Goal: Transaction & Acquisition: Purchase product/service

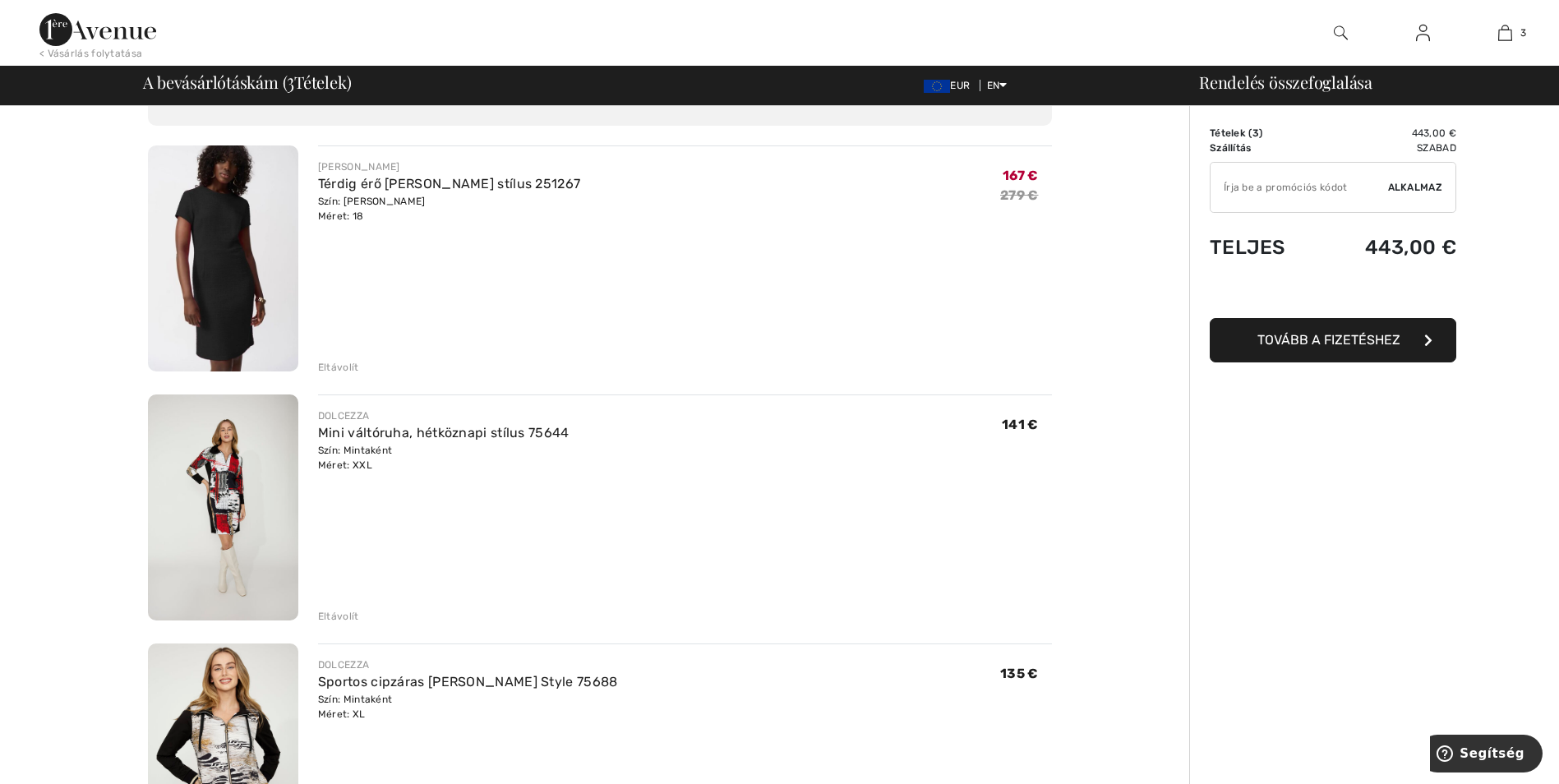
scroll to position [82, 0]
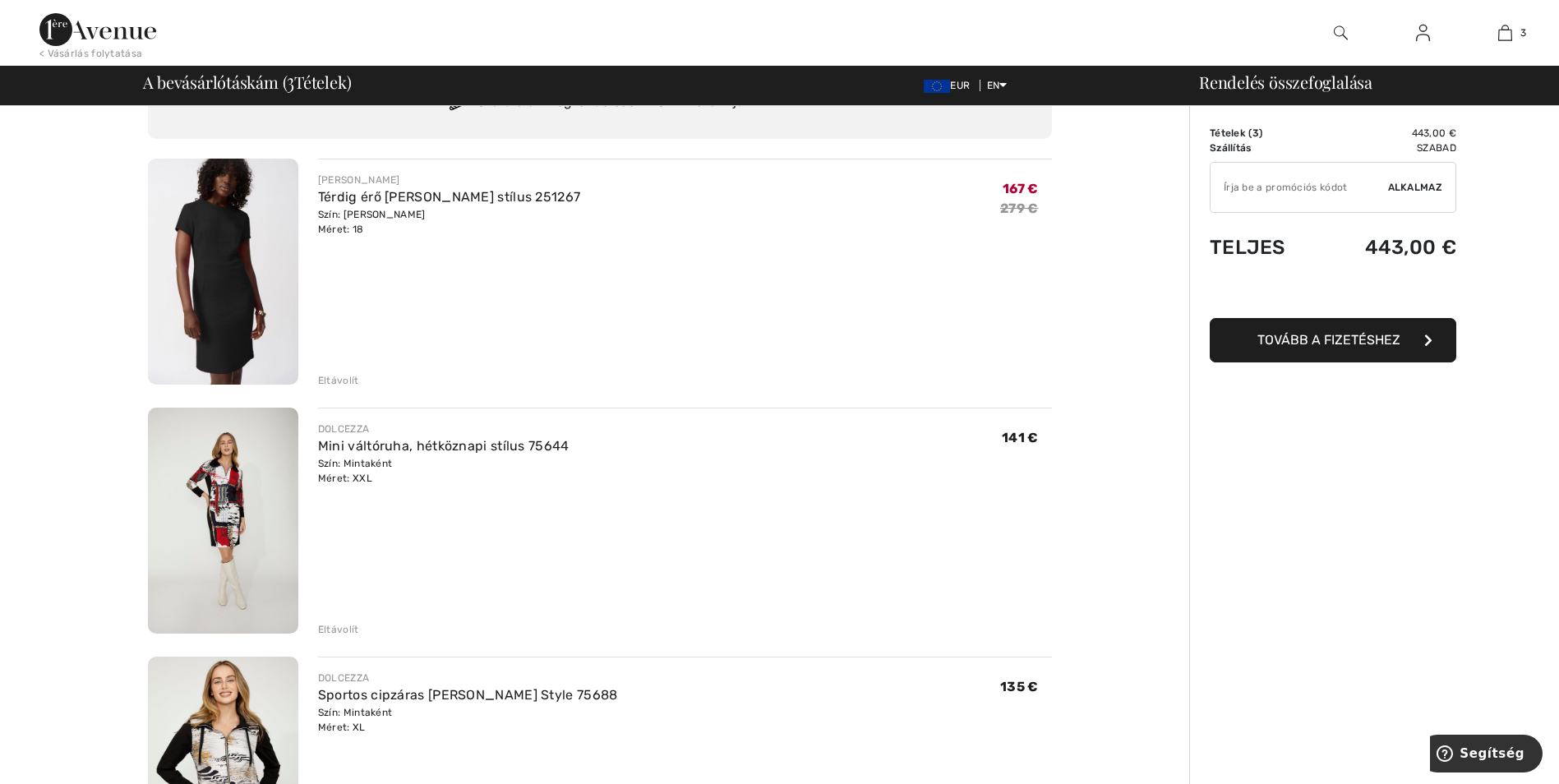
click at [363, 469] on div "Szín: Mintaként Méret: XXL" at bounding box center [444, 470] width 251 height 29
click at [358, 477] on font "Szín: Mintaként Méret: XXL" at bounding box center [355, 471] width 75 height 26
drag, startPoint x: 358, startPoint y: 477, endPoint x: 275, endPoint y: 460, distance: 84.7
click at [275, 460] on img at bounding box center [223, 520] width 150 height 226
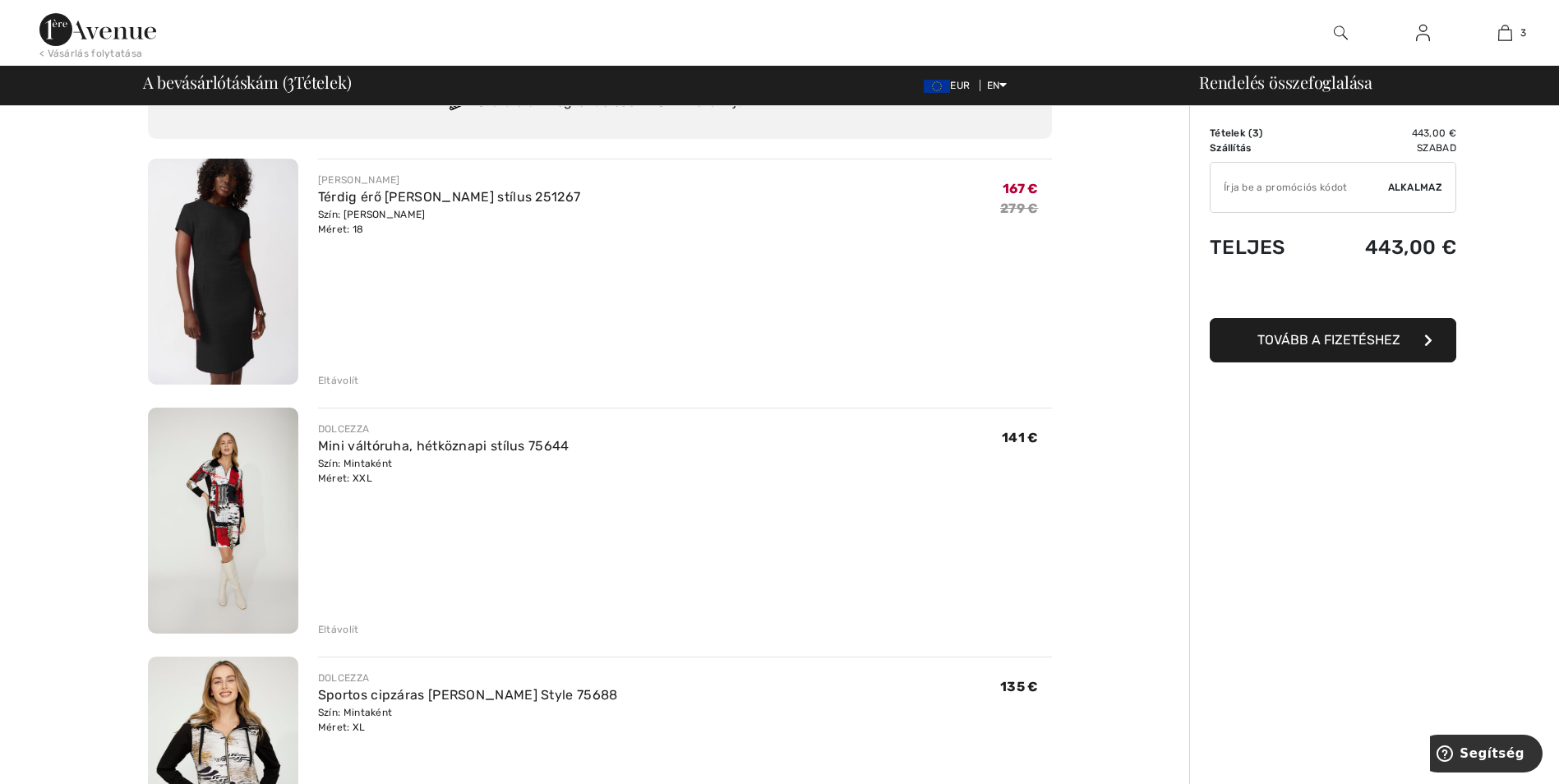
click at [275, 460] on img at bounding box center [223, 520] width 150 height 226
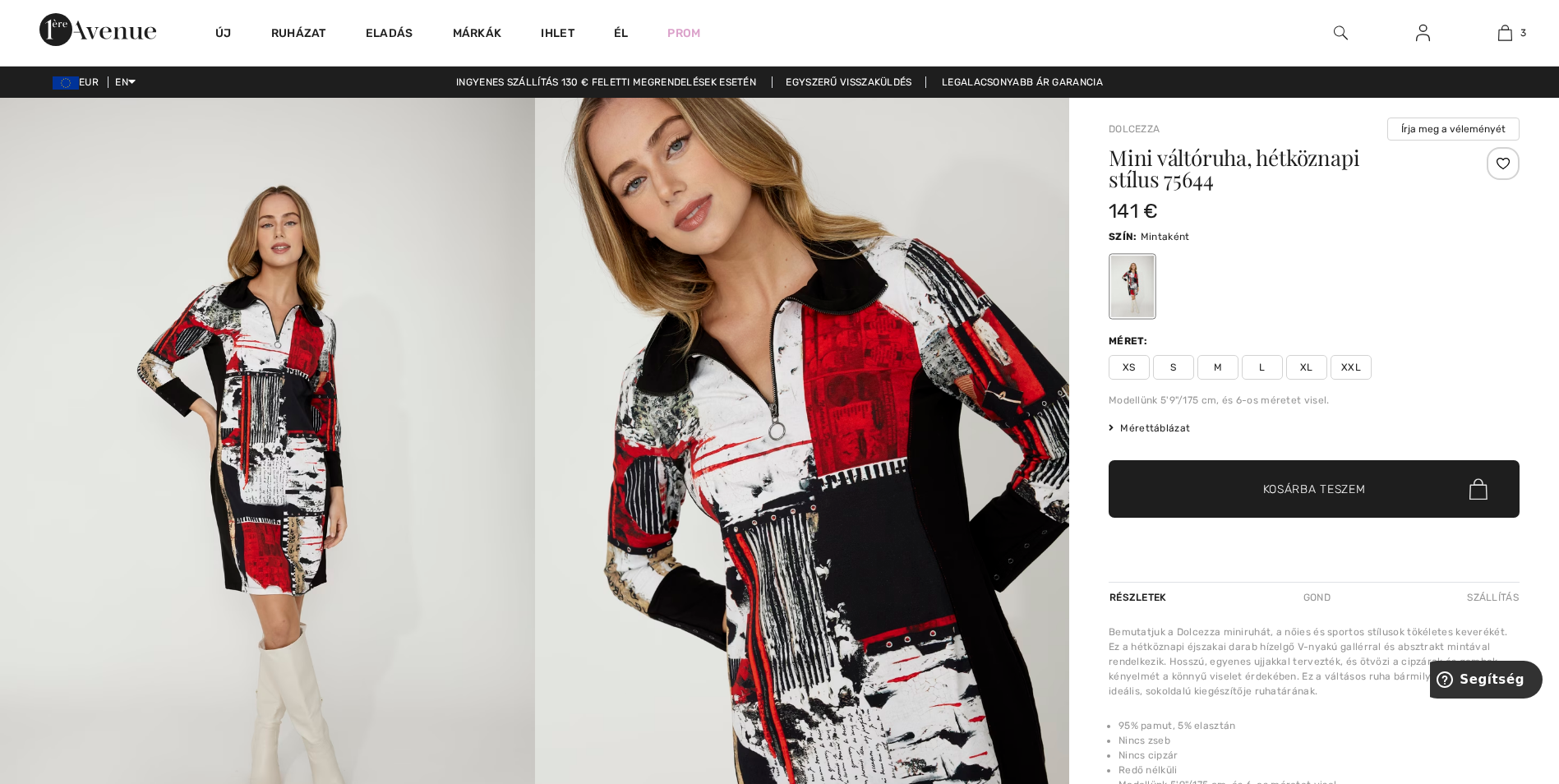
click at [1309, 366] on span "XL" at bounding box center [1306, 367] width 41 height 25
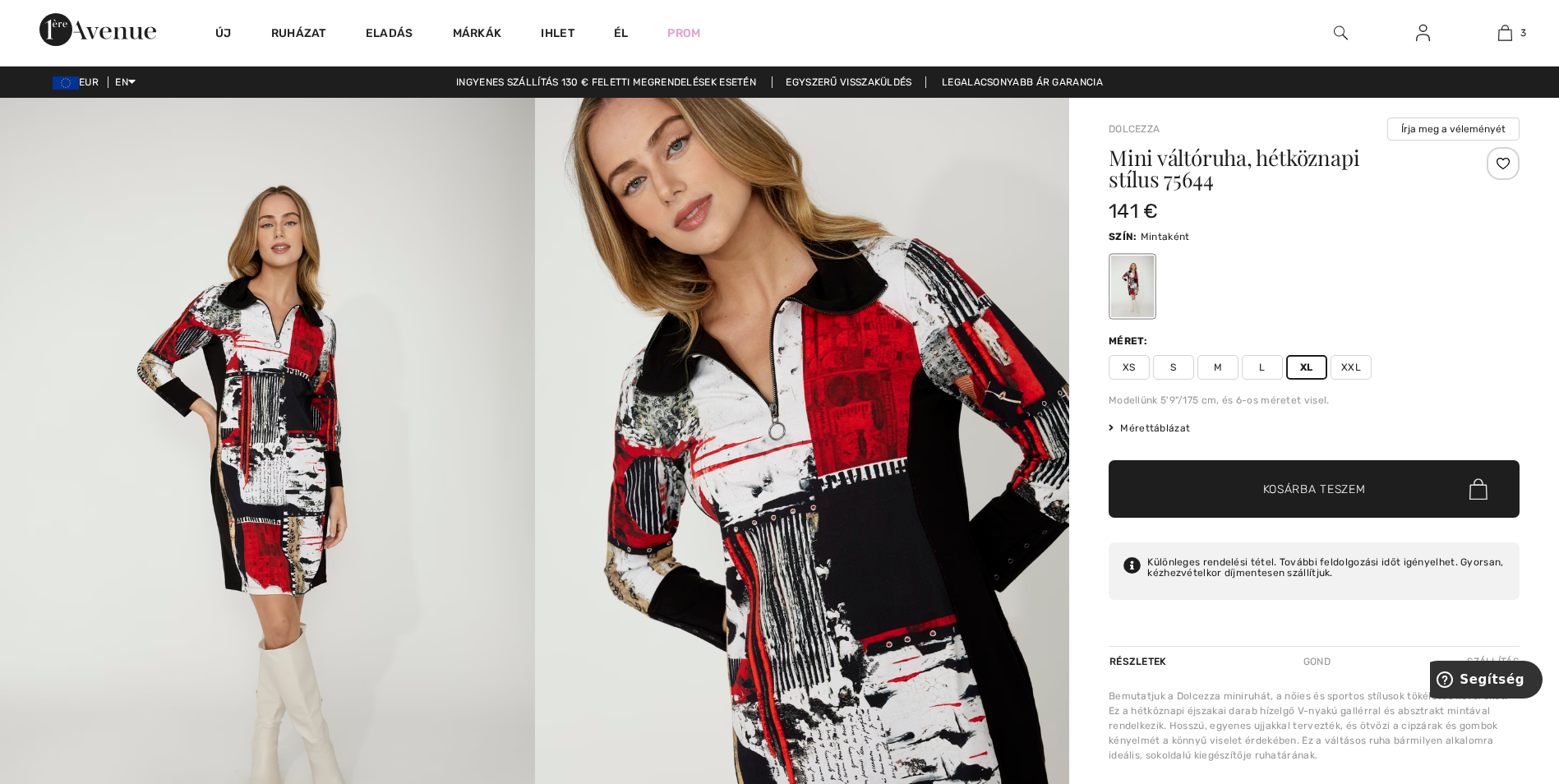
click at [1305, 484] on span "Kosárba teszem" at bounding box center [1314, 489] width 103 height 17
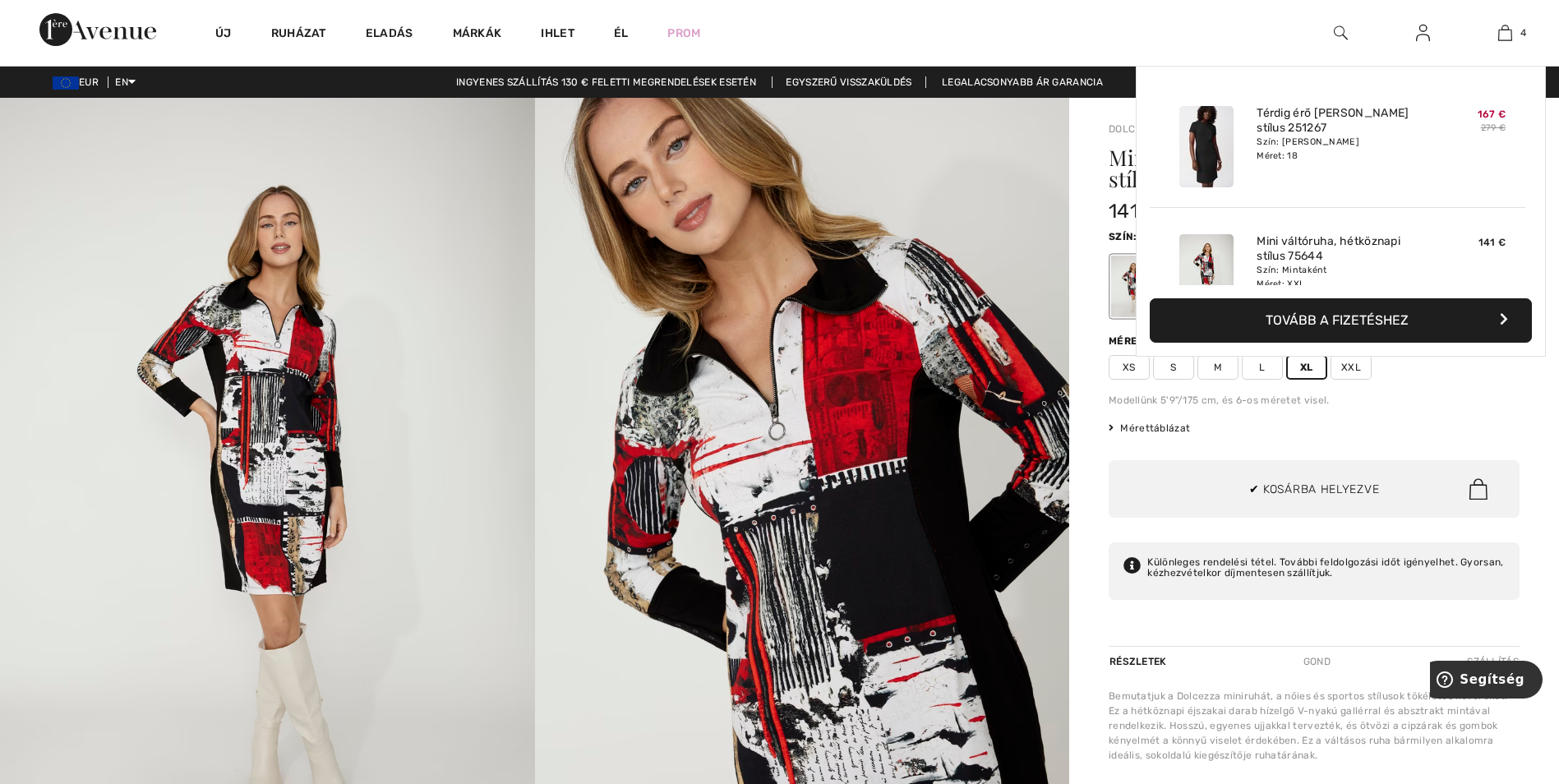
scroll to position [307, 0]
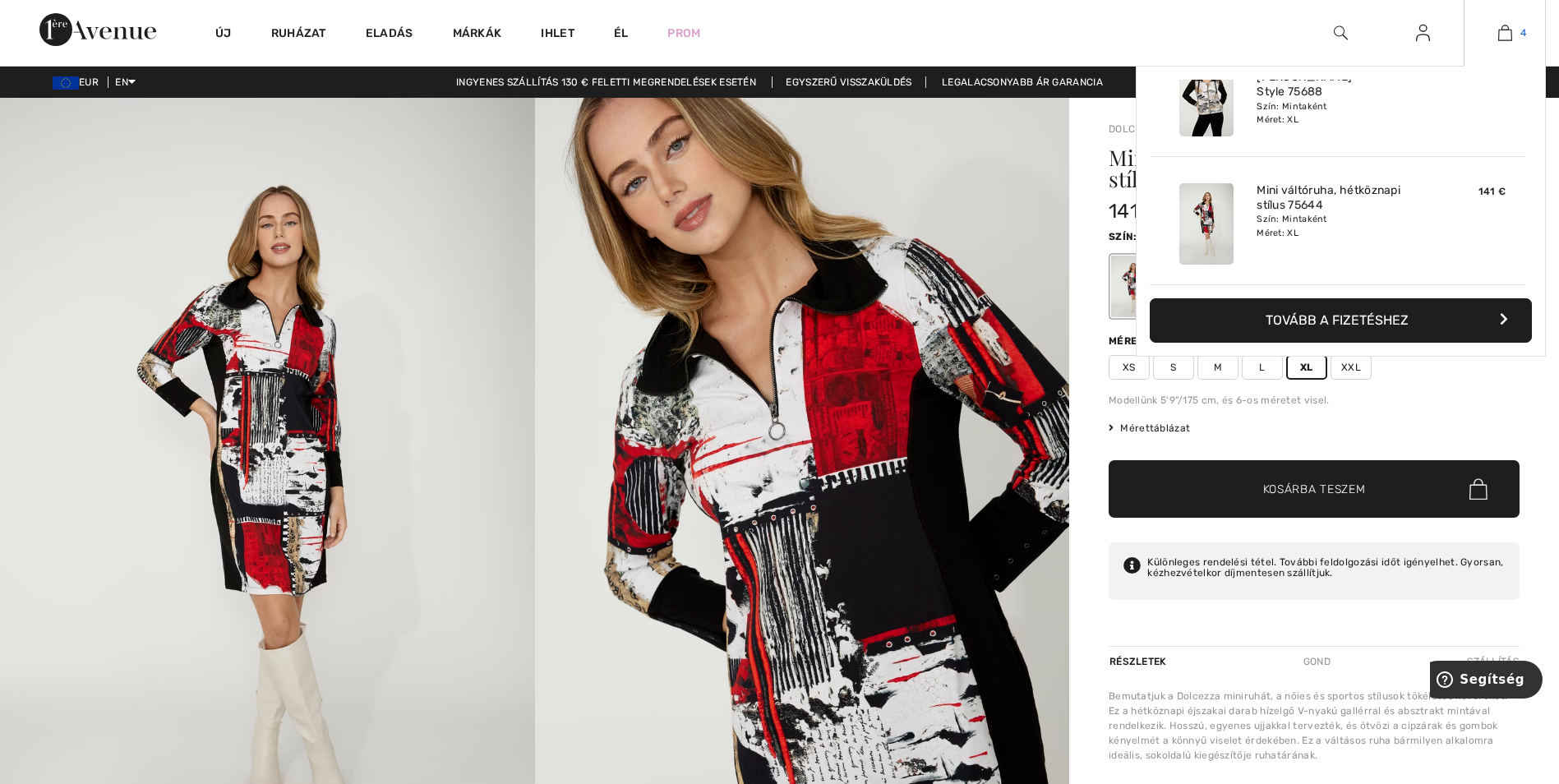
click at [1503, 31] on img at bounding box center [1505, 32] width 14 height 20
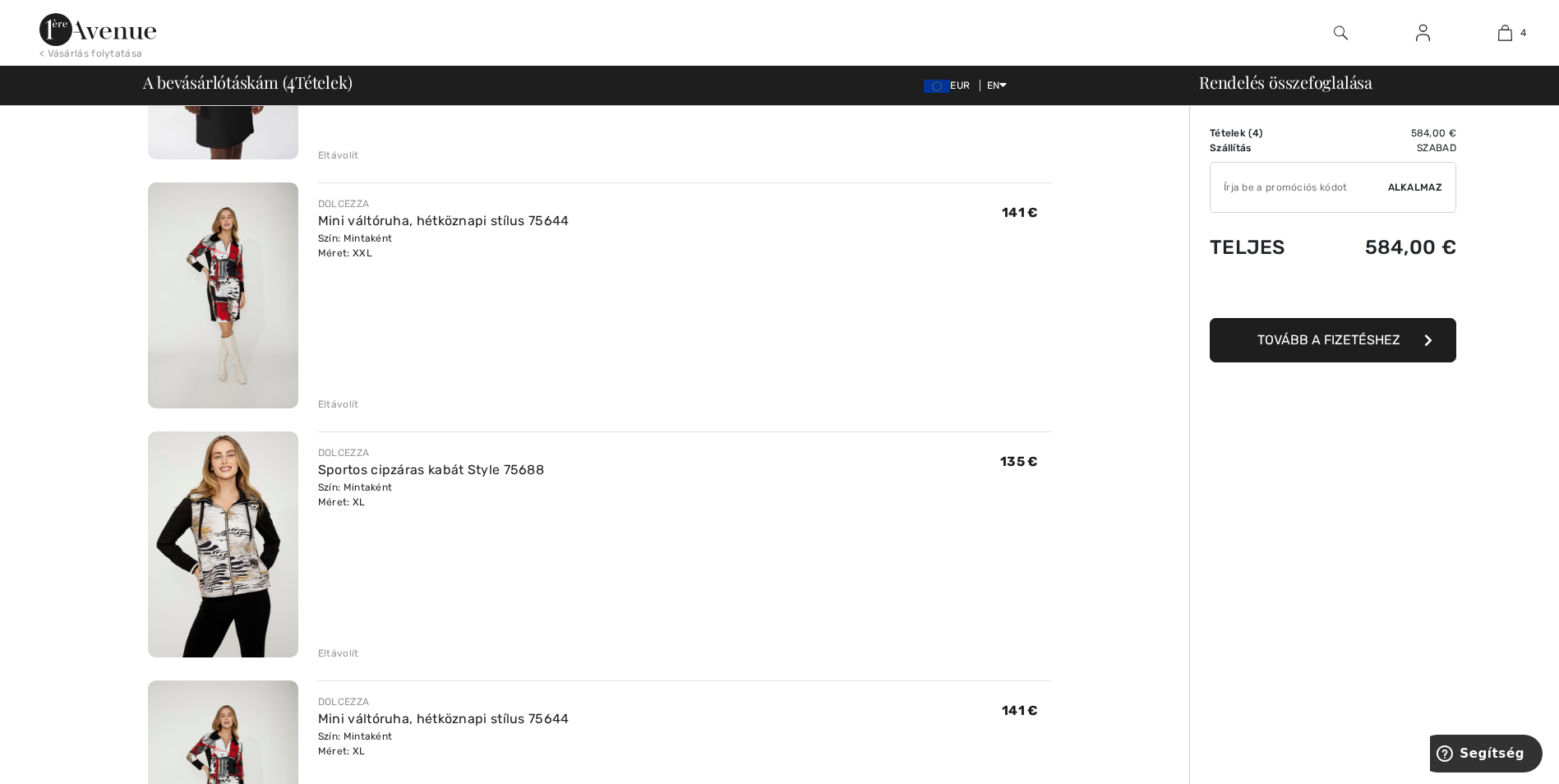
scroll to position [82, 0]
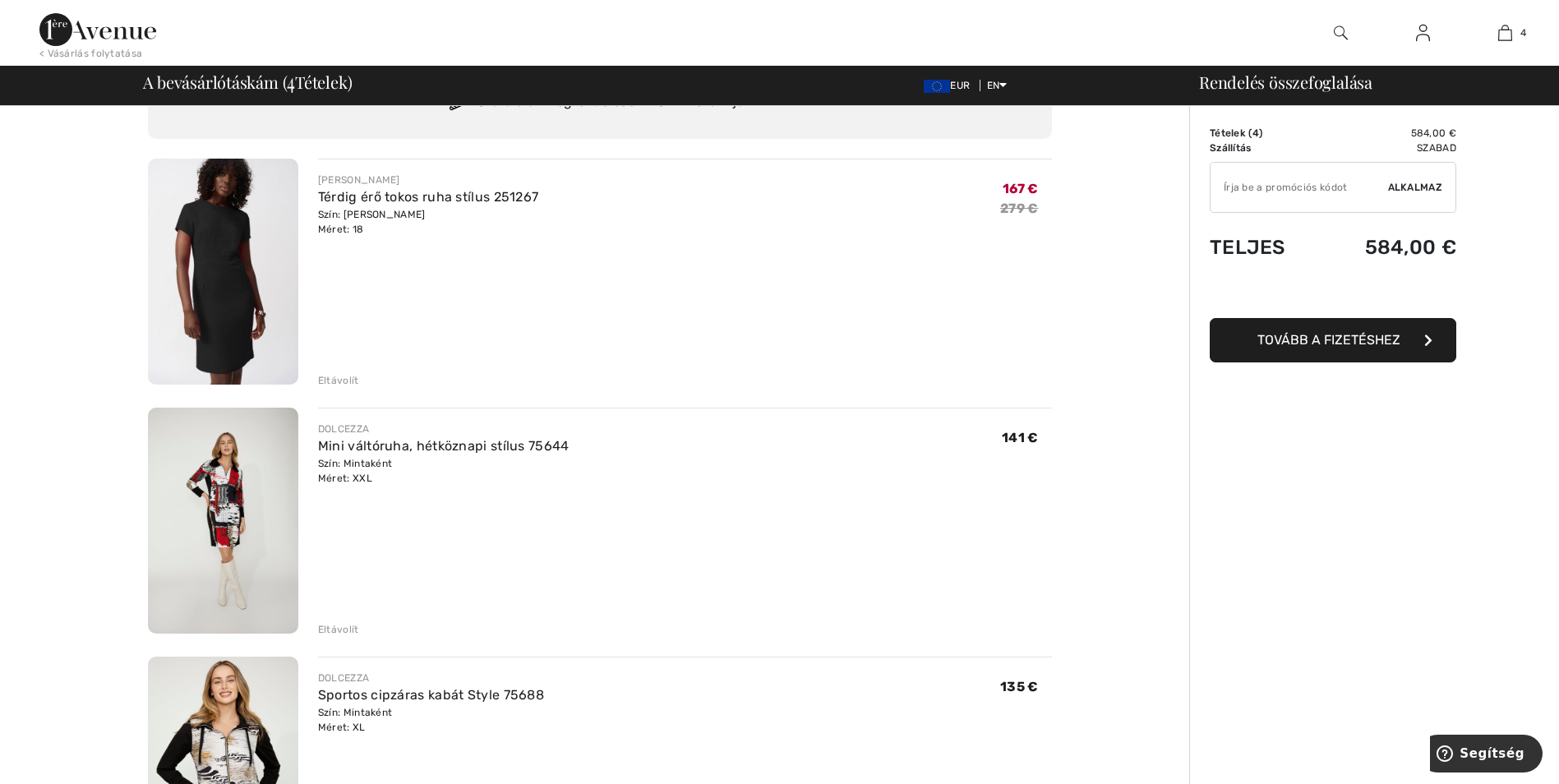
click at [347, 629] on div "Eltávolít" at bounding box center [338, 630] width 41 height 15
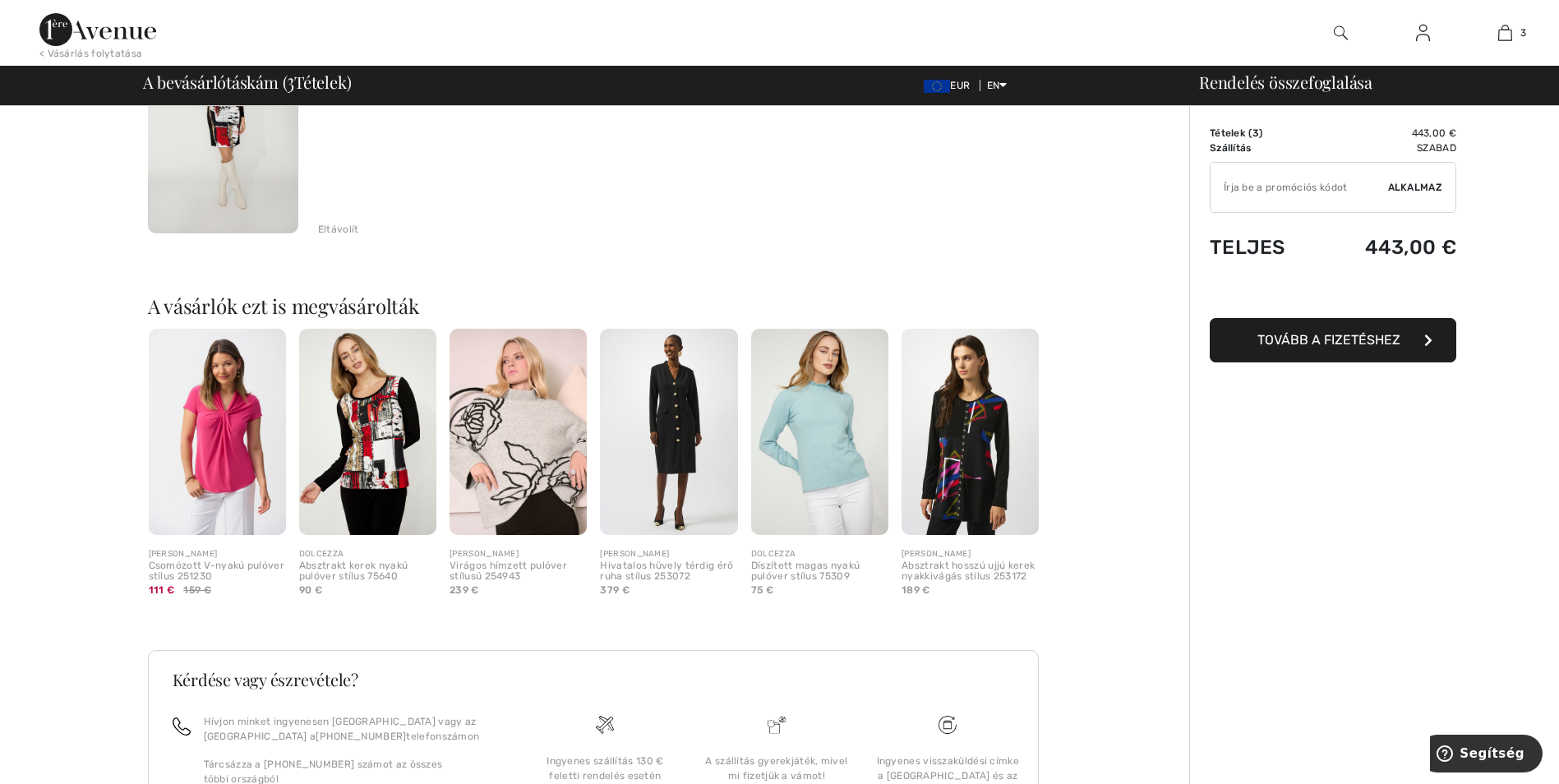
scroll to position [740, 0]
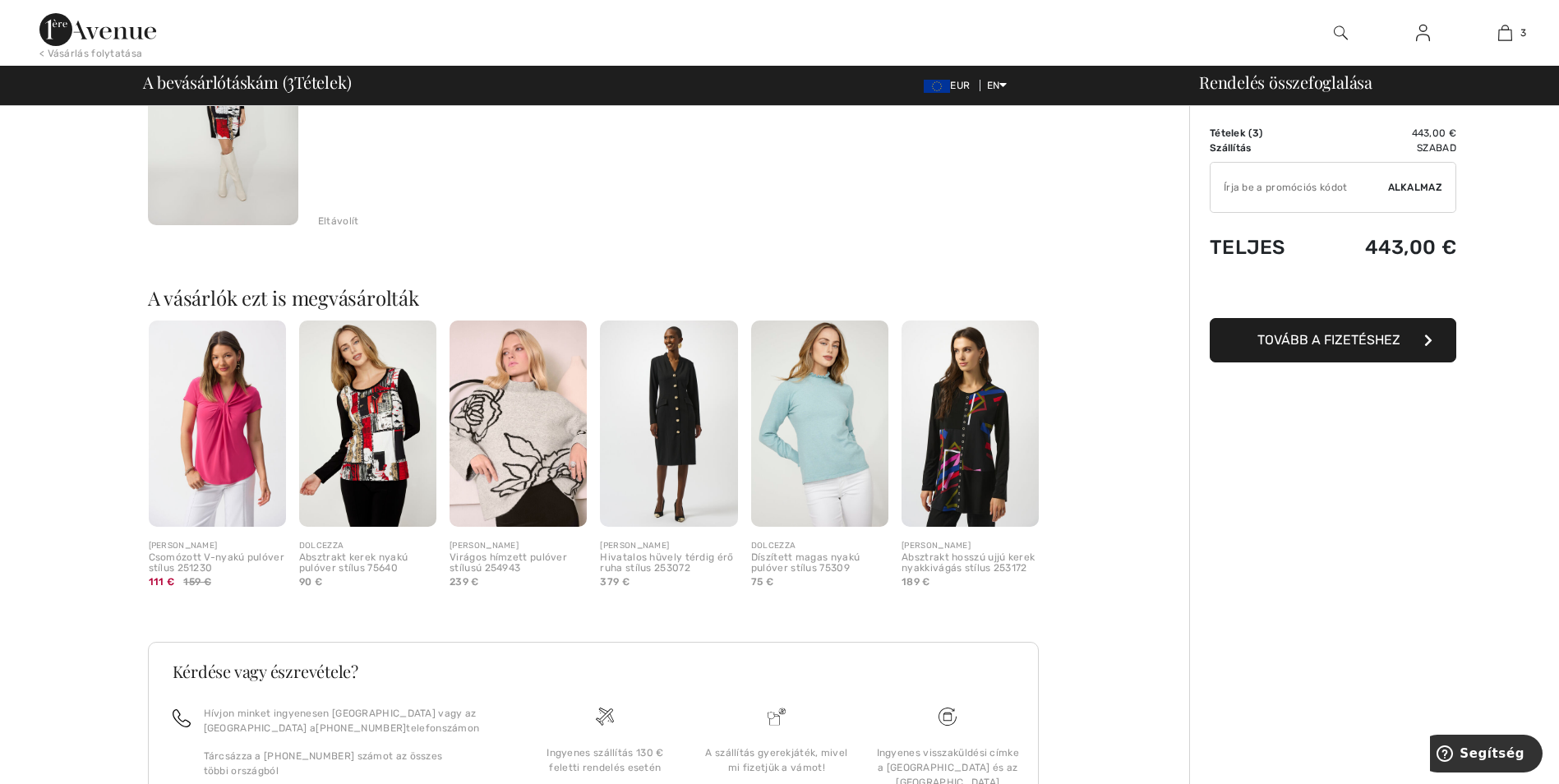
click at [369, 424] on img at bounding box center [368, 423] width 137 height 206
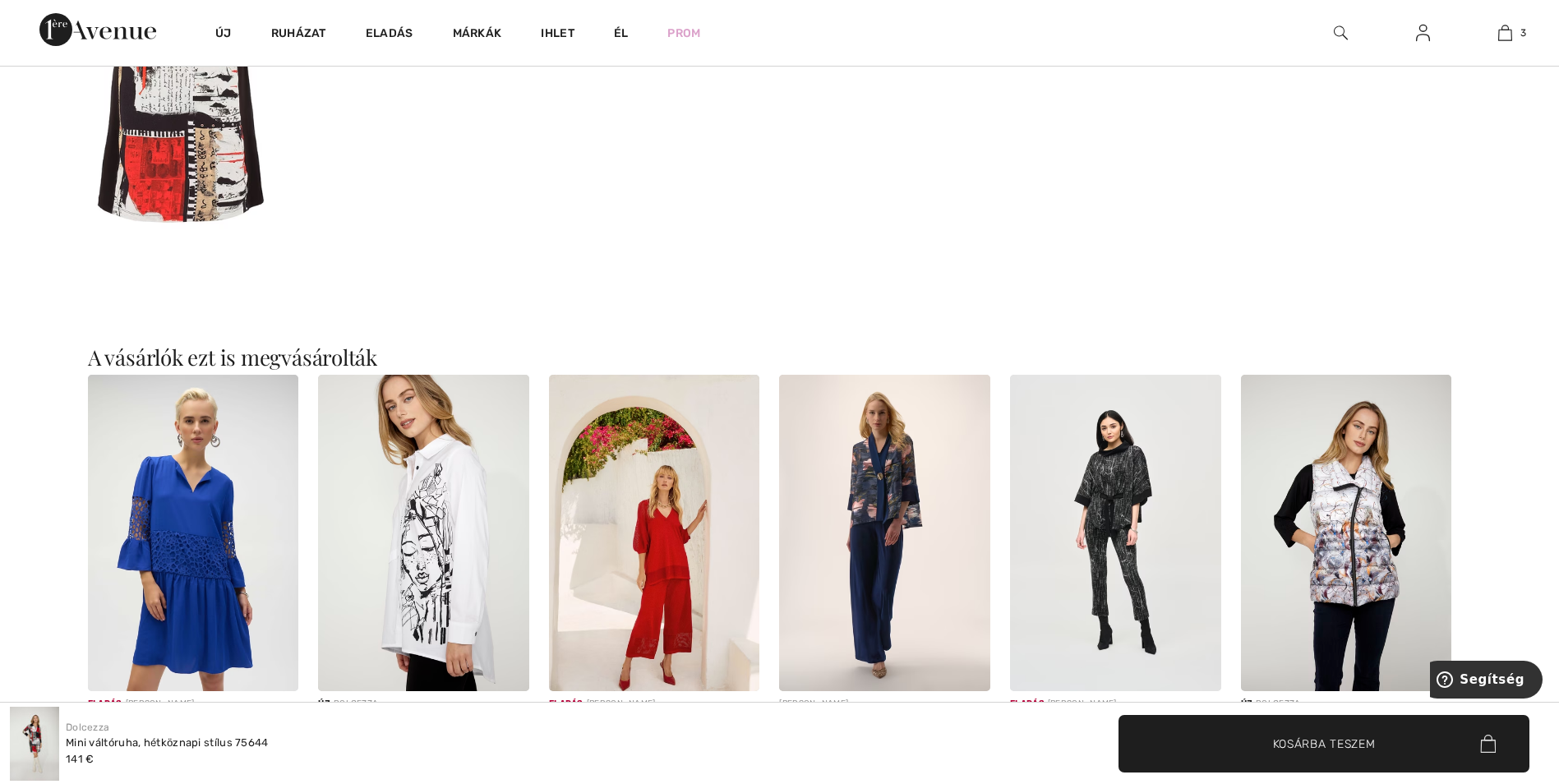
scroll to position [1644, 0]
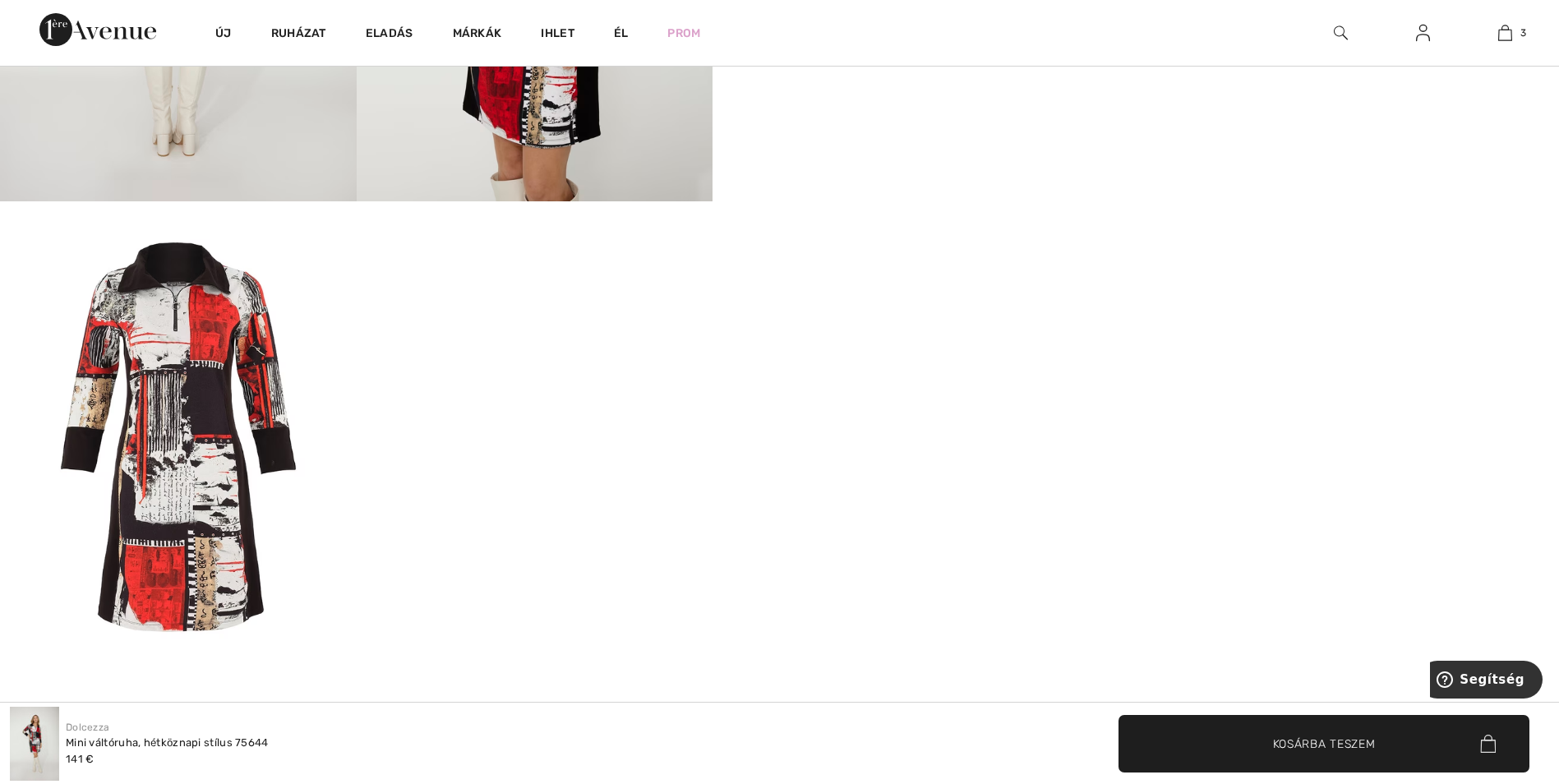
click at [186, 484] on img at bounding box center [179, 438] width 357 height 475
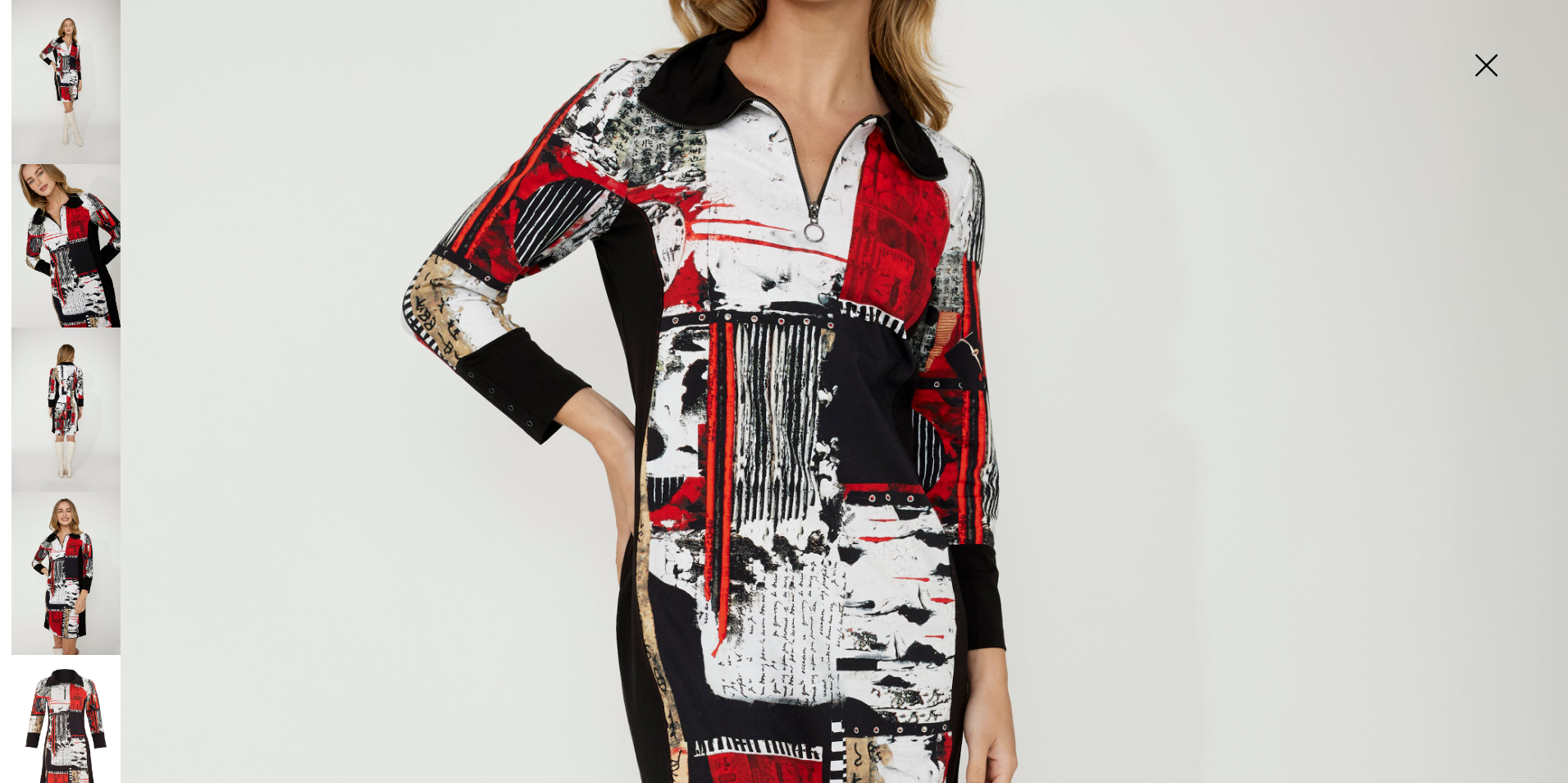
scroll to position [739, 0]
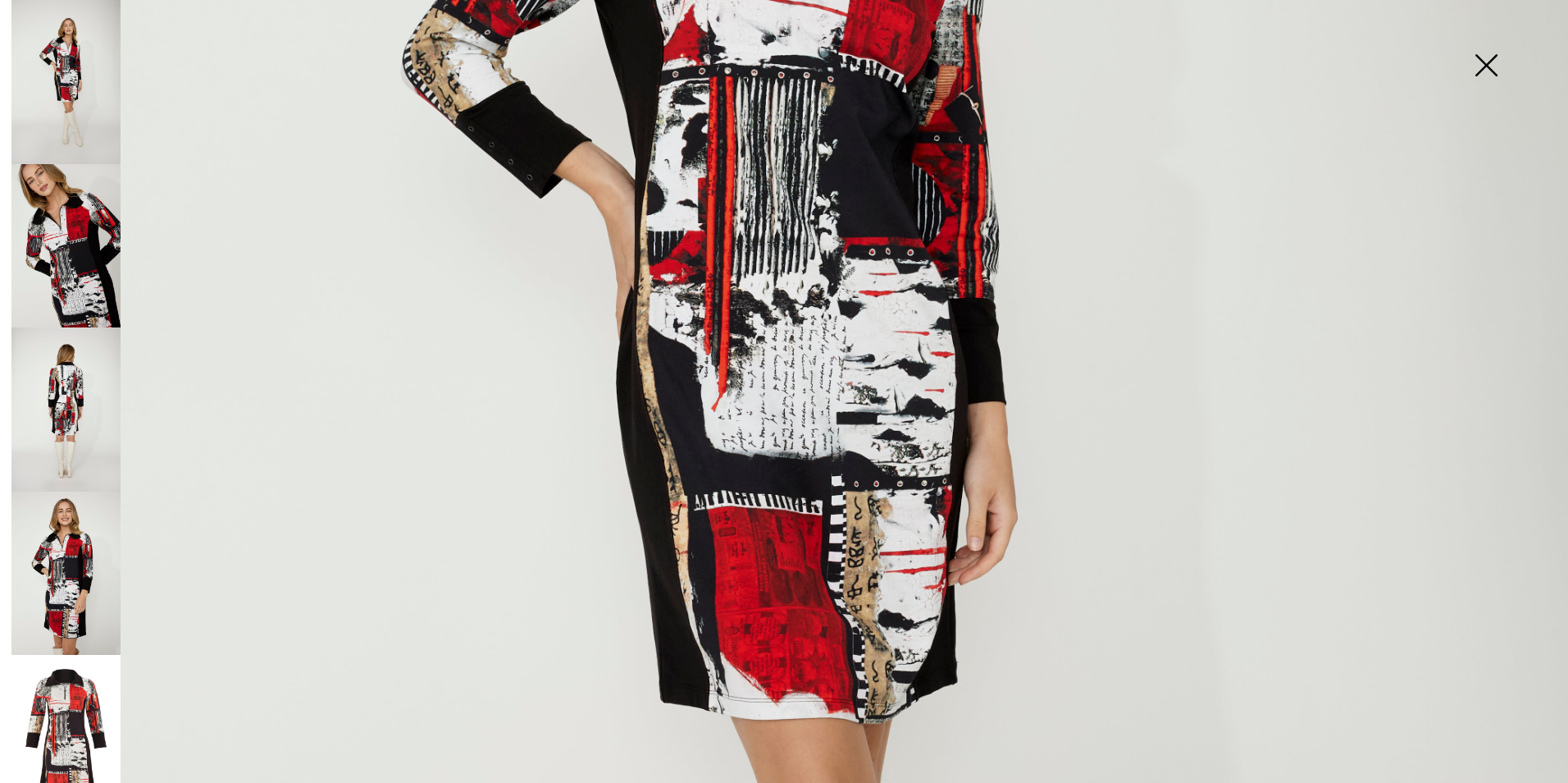
click at [74, 714] on img at bounding box center [66, 736] width 109 height 163
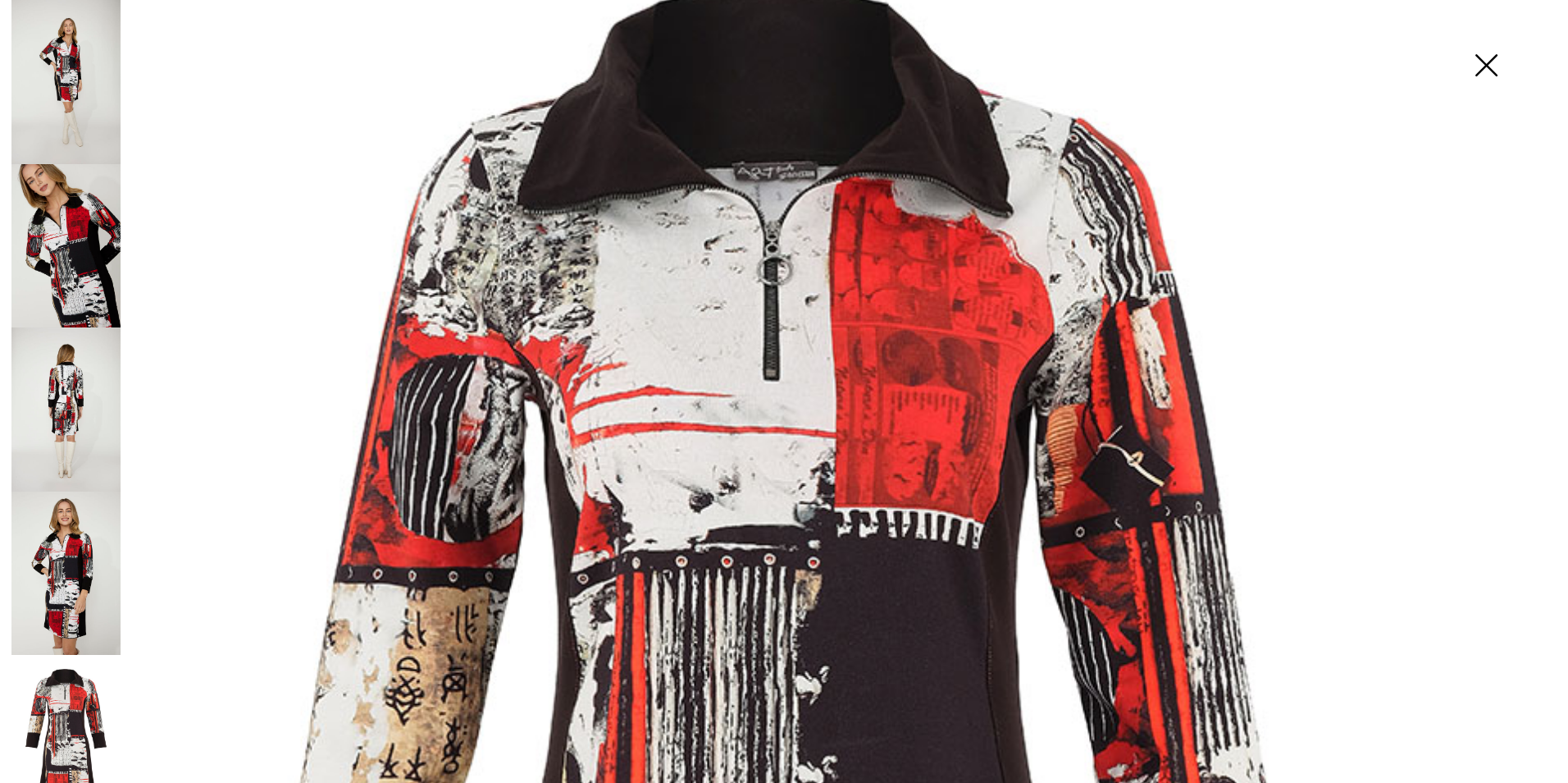
scroll to position [164, 0]
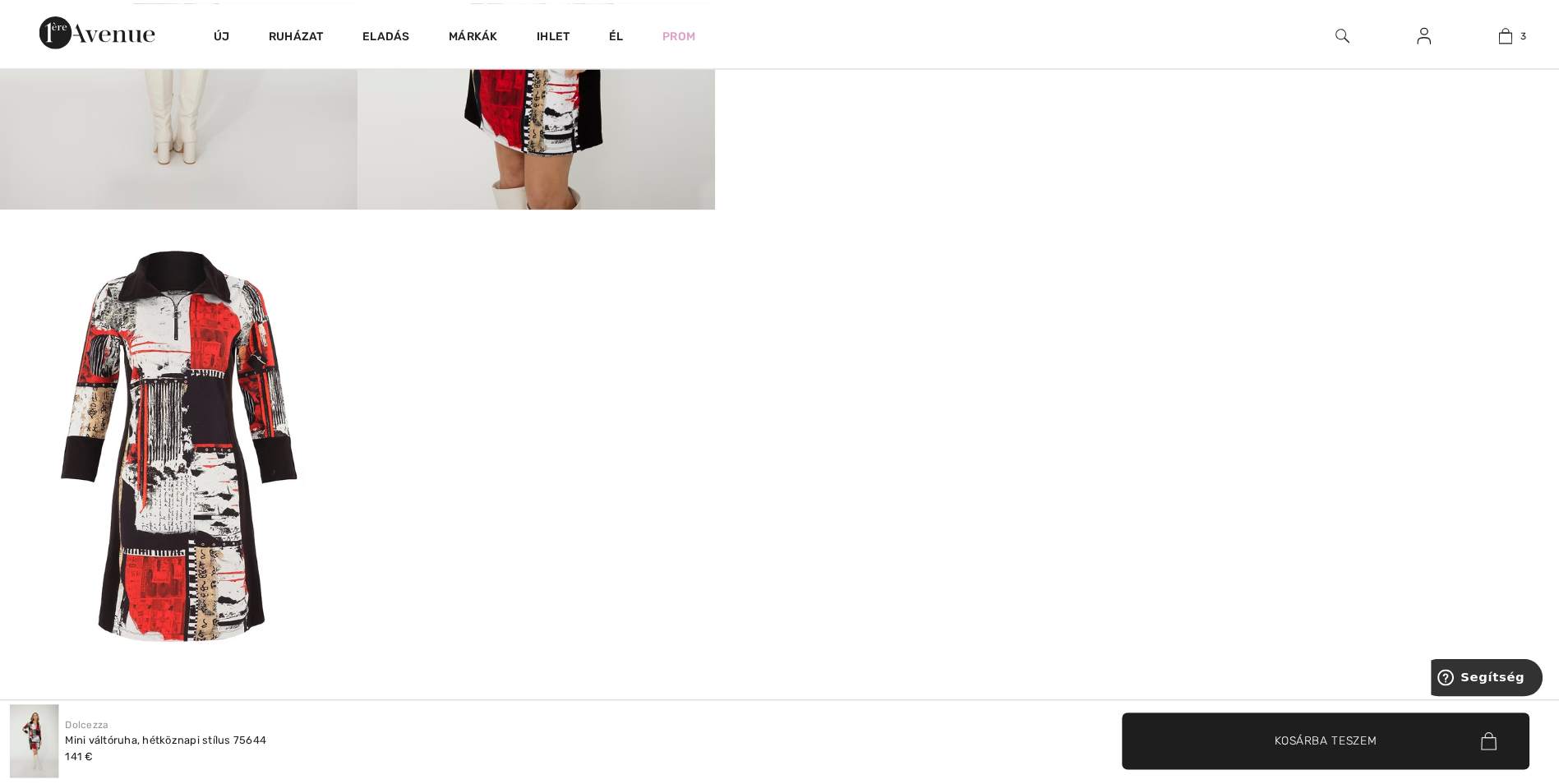
scroll to position [1233, 0]
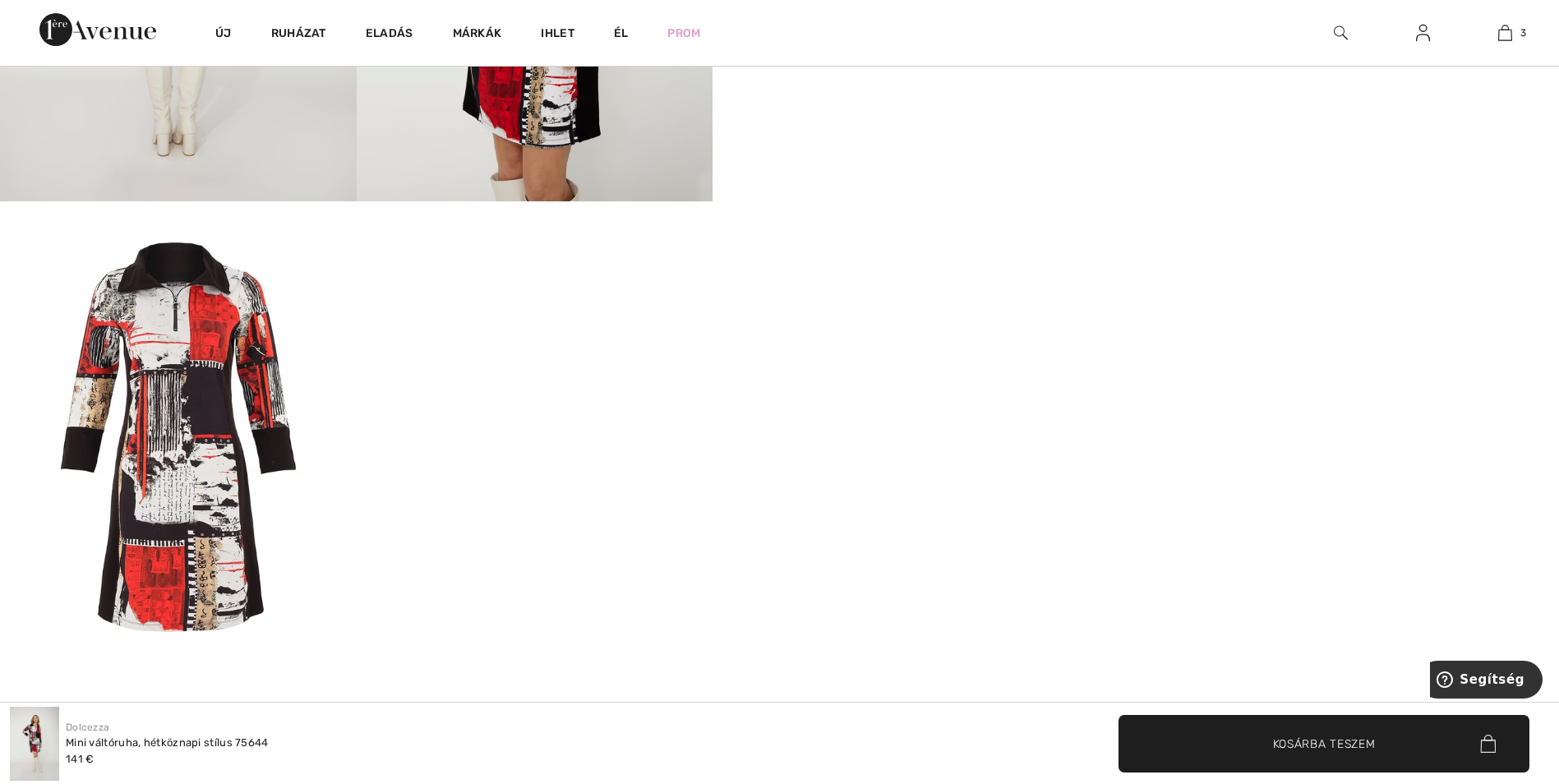
click at [134, 379] on img at bounding box center [179, 438] width 357 height 475
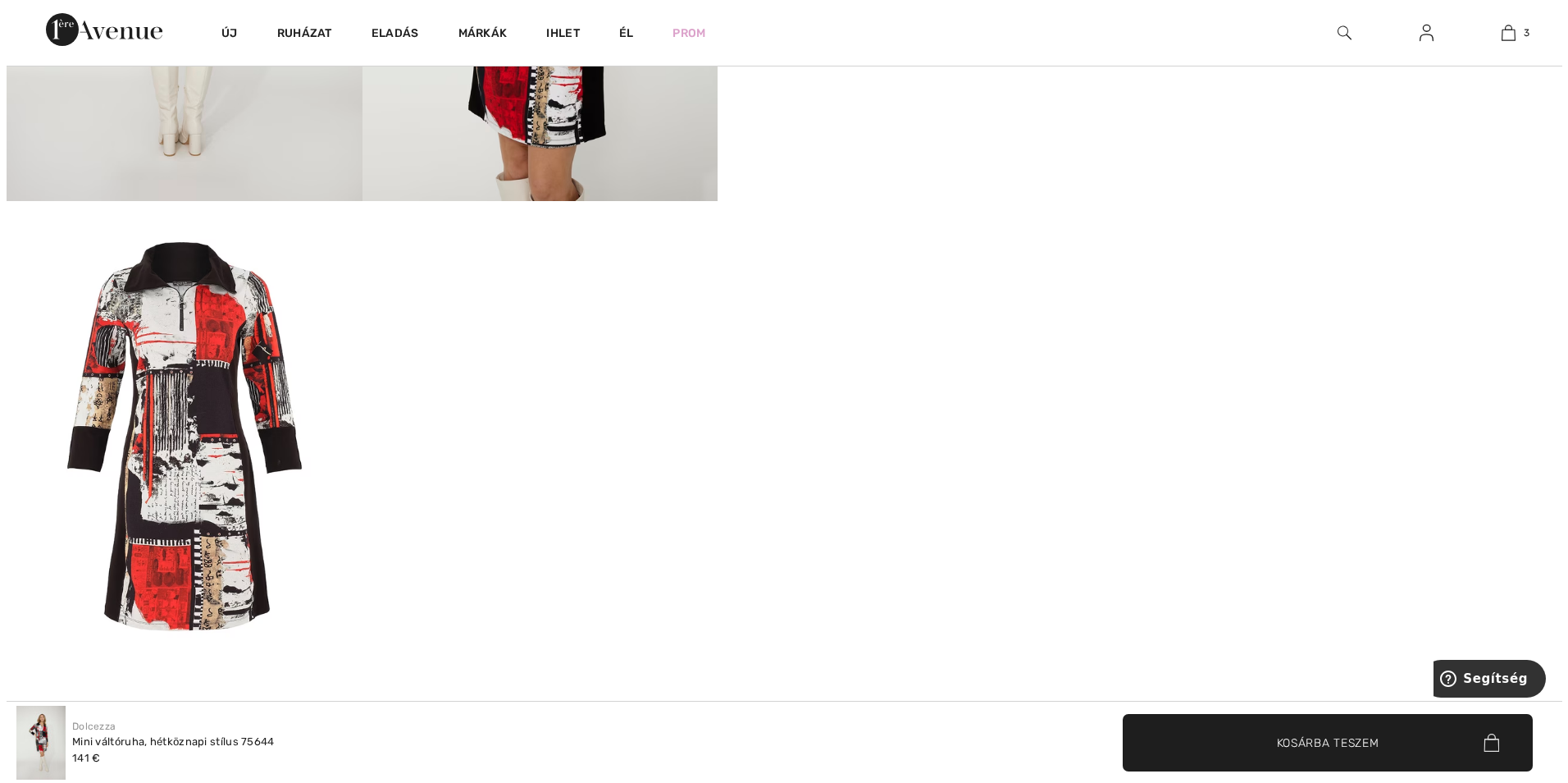
scroll to position [1240, 0]
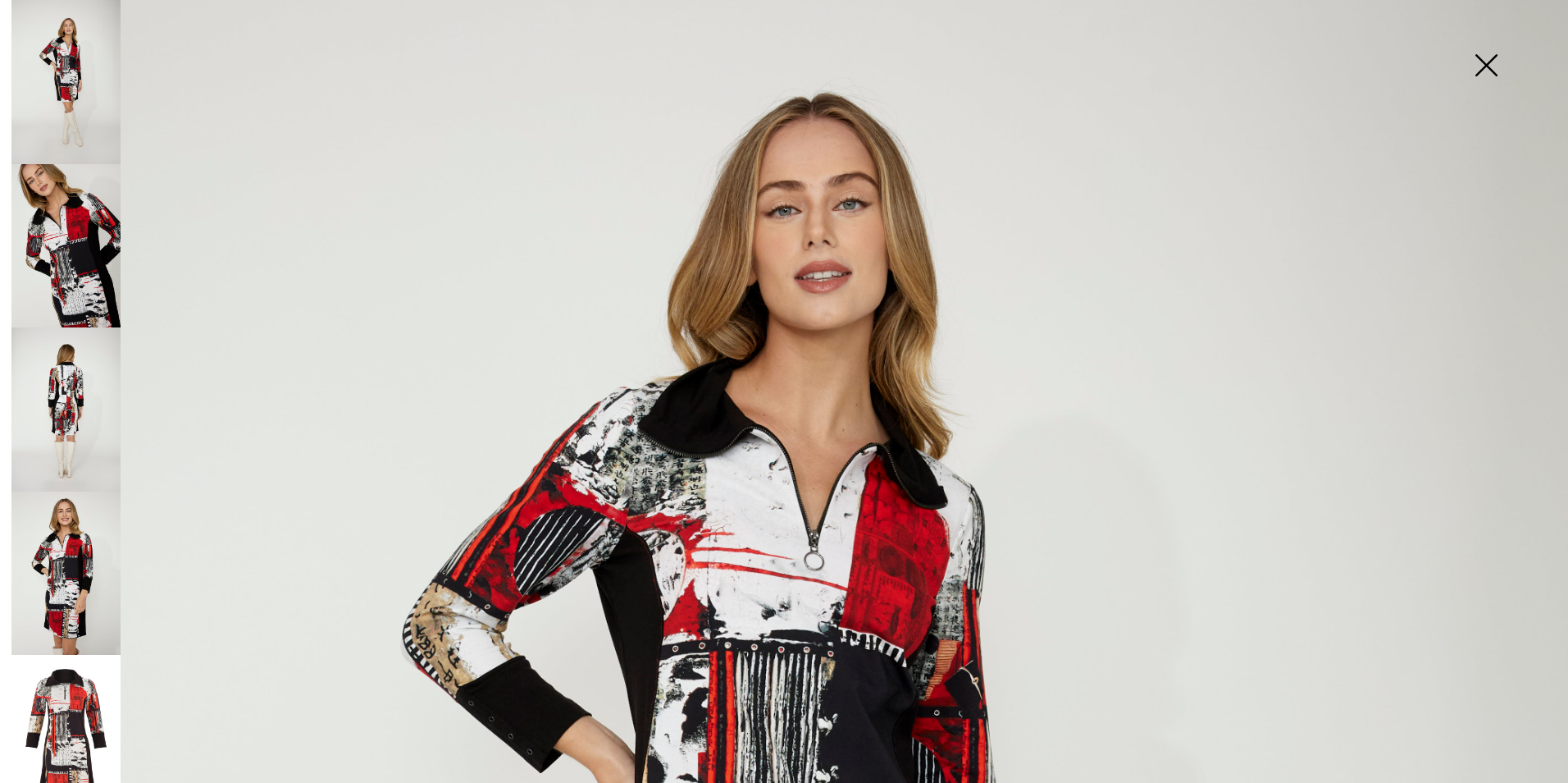
click at [68, 690] on img at bounding box center [66, 736] width 109 height 163
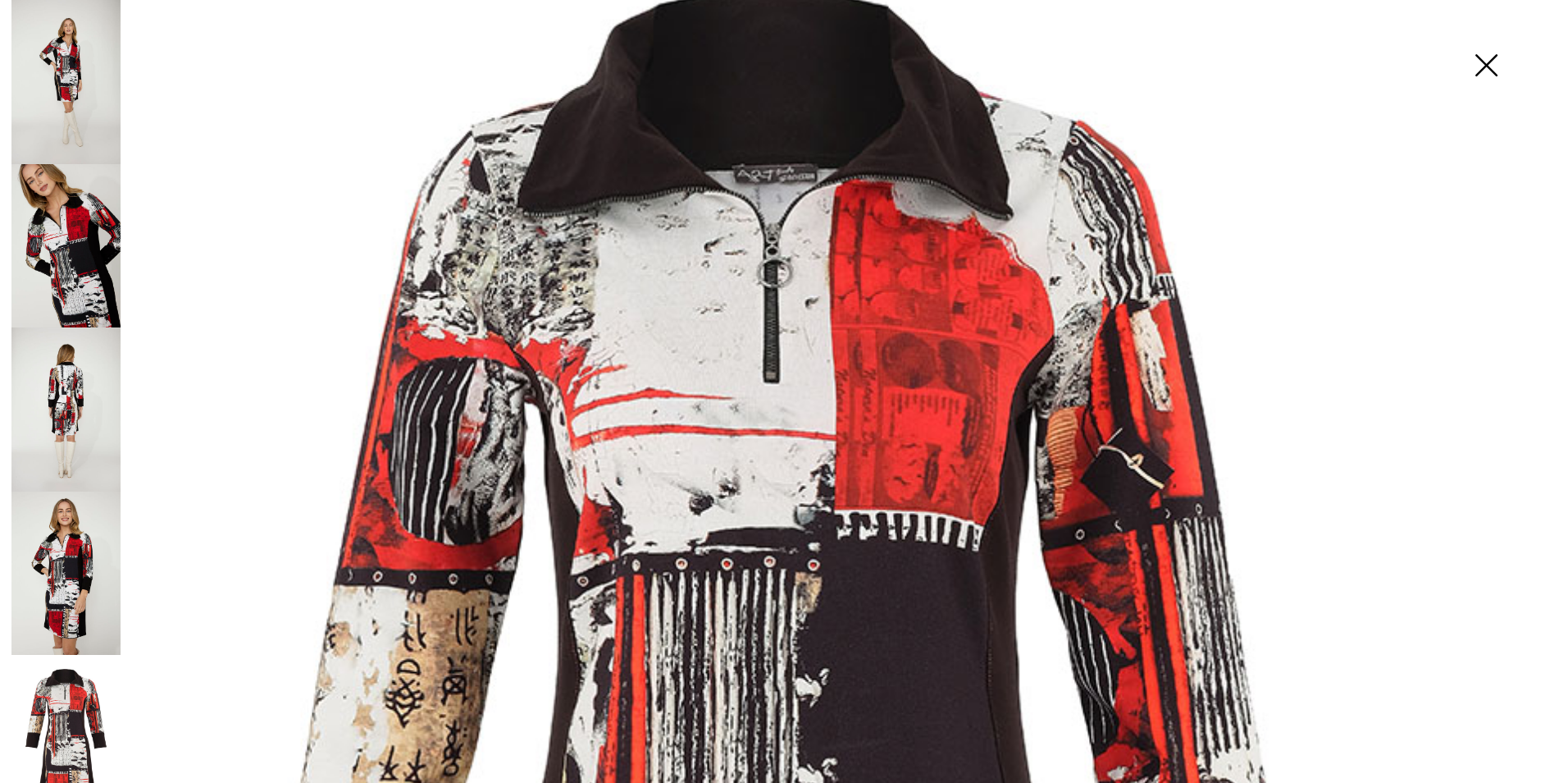
scroll to position [0, 0]
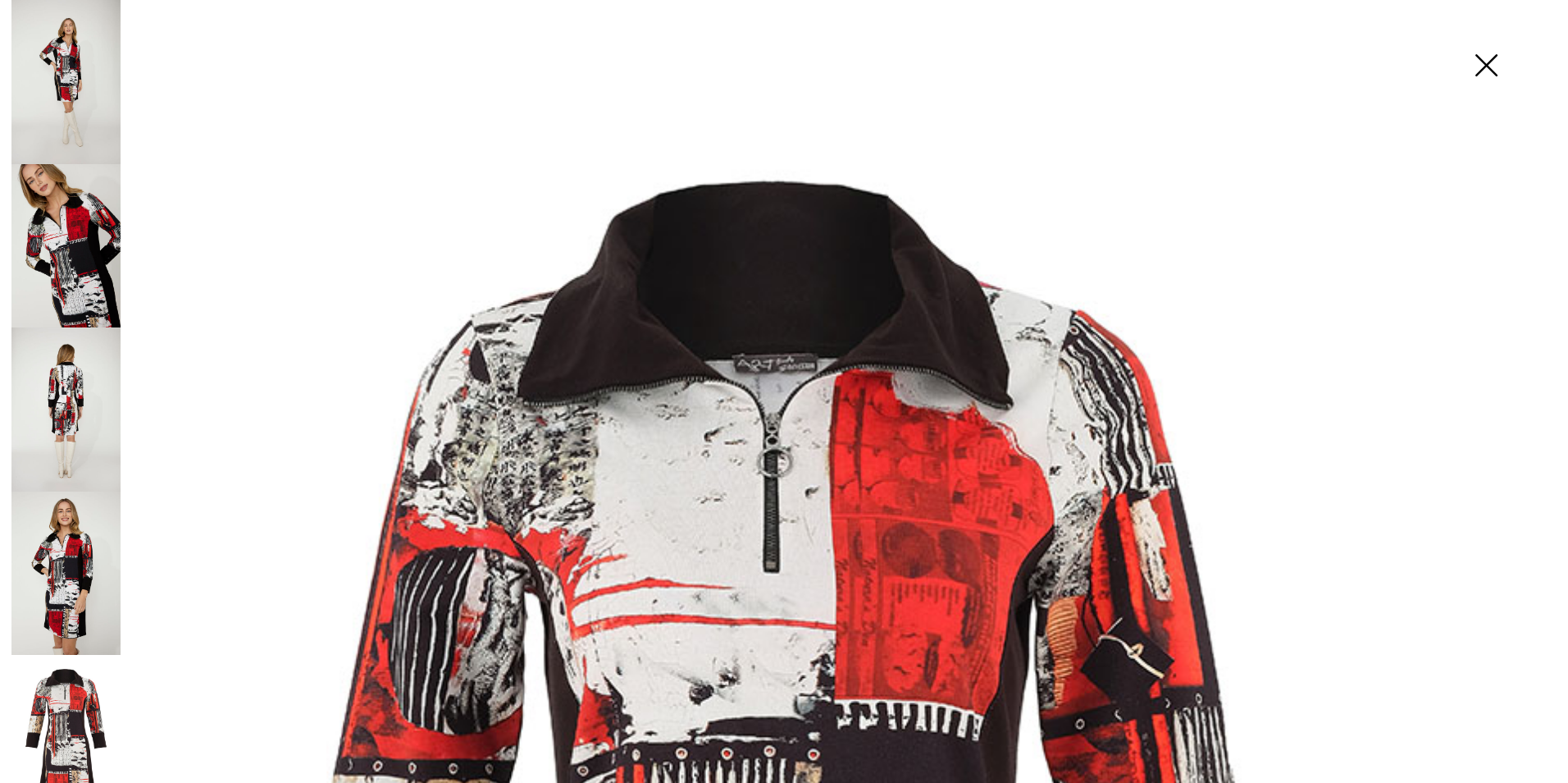
click at [1495, 65] on img at bounding box center [1486, 67] width 82 height 85
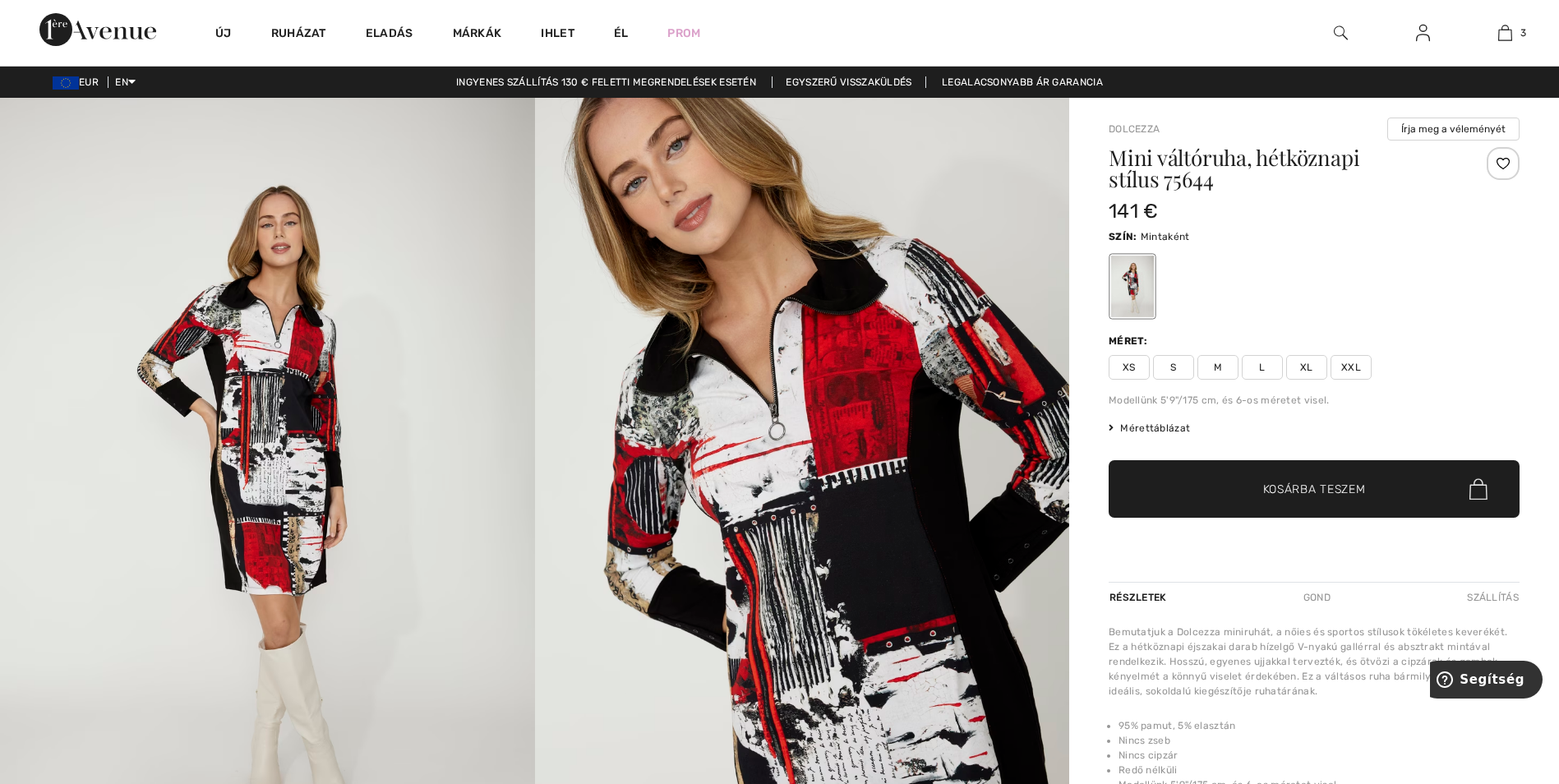
click at [856, 82] on link "Egyszerű visszaküldés" at bounding box center [848, 82] width 154 height 11
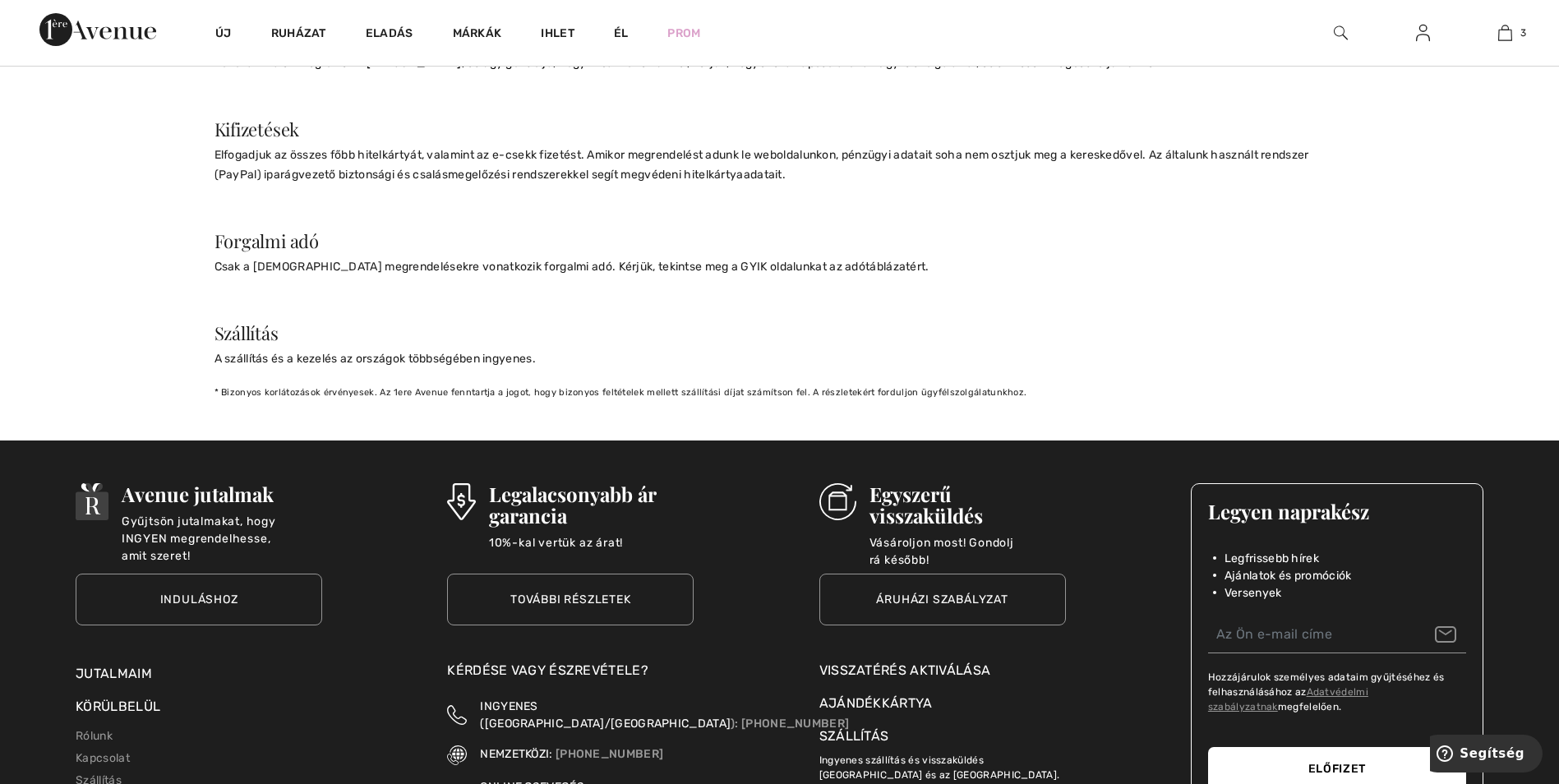
scroll to position [1644, 0]
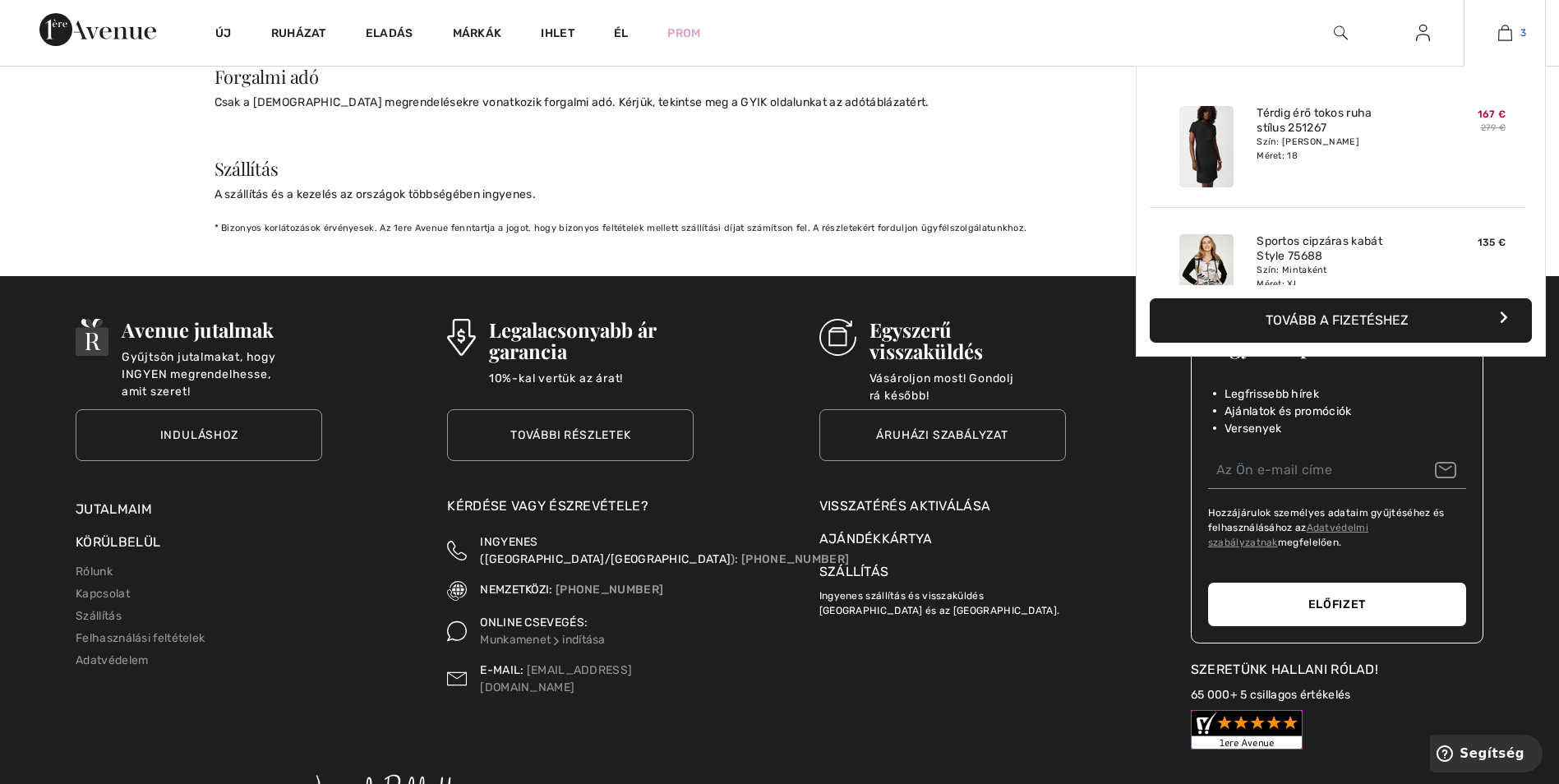
click at [1512, 24] on img at bounding box center [1505, 32] width 14 height 20
